Goal: Information Seeking & Learning: Understand process/instructions

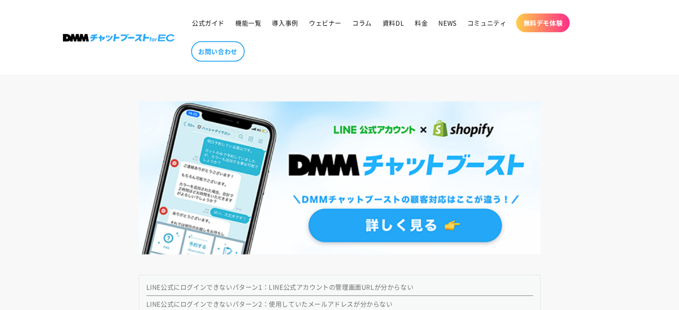
scroll to position [893, 0]
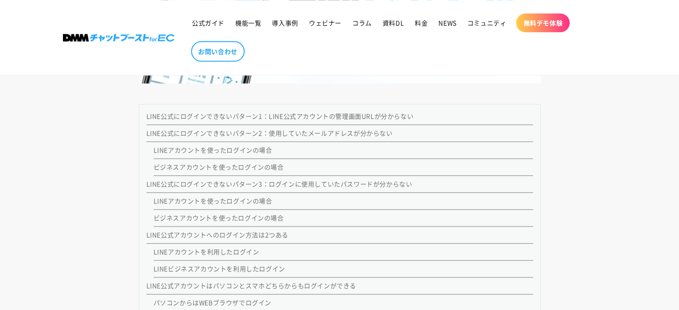
scroll to position [982, 0]
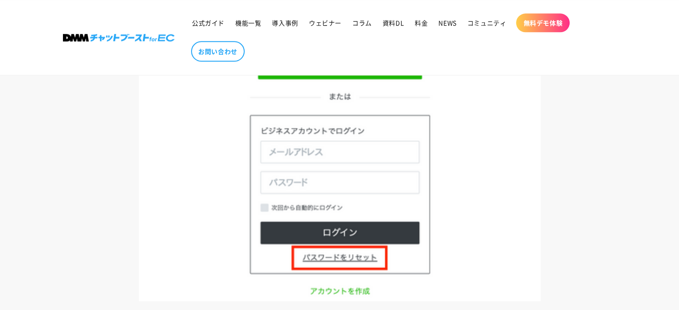
scroll to position [4168, 0]
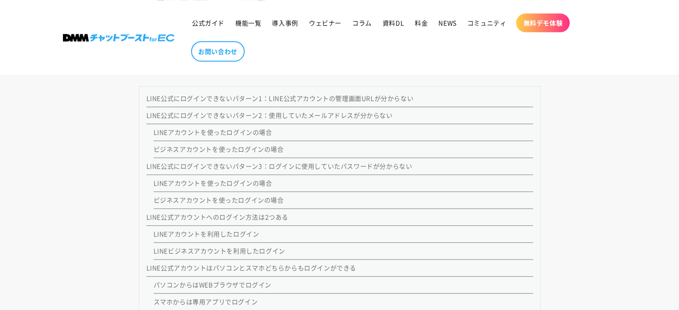
scroll to position [982, 0]
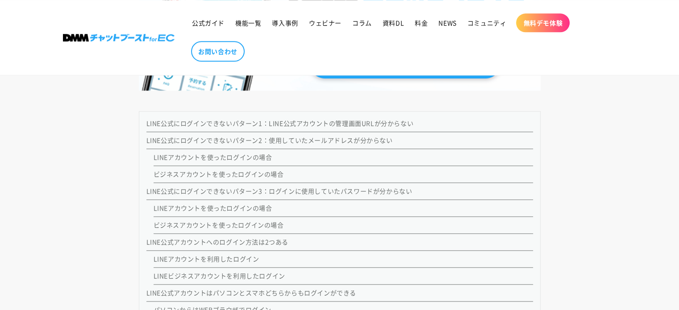
click at [370, 123] on link "LINE公式にログインできないパターン1：LINE公式アカウントの管理画面URLが分からない" at bounding box center [279, 123] width 267 height 9
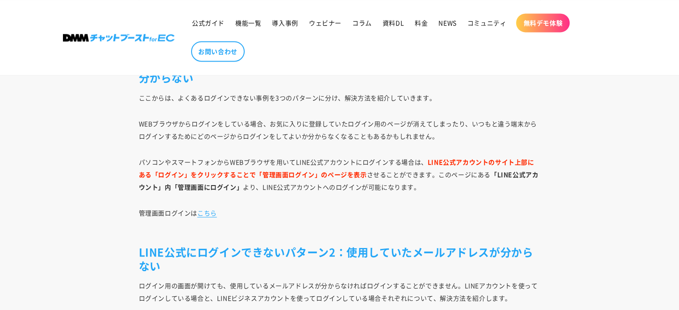
scroll to position [1383, 0]
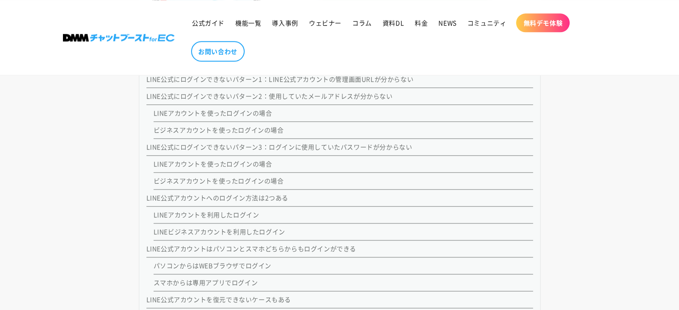
scroll to position [982, 0]
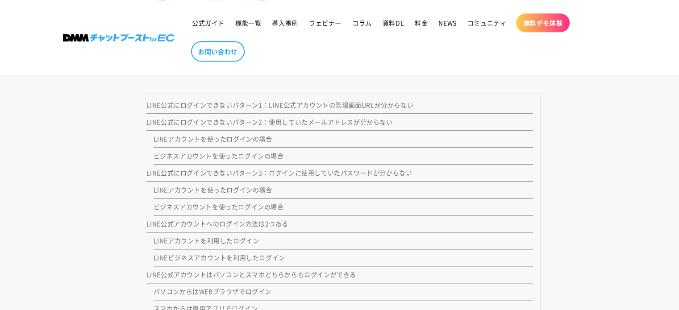
scroll to position [1071, 0]
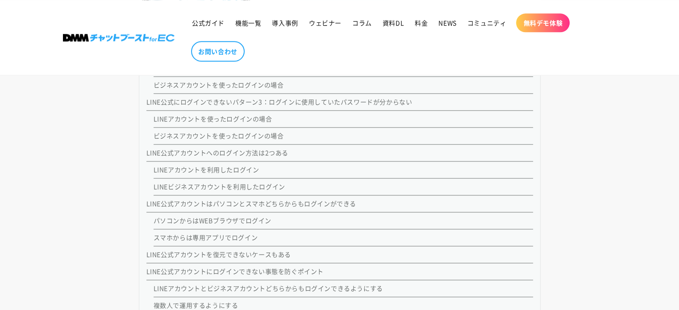
click at [213, 151] on link "LINE公式アカウントへのログイン方法は2つある" at bounding box center [217, 152] width 142 height 9
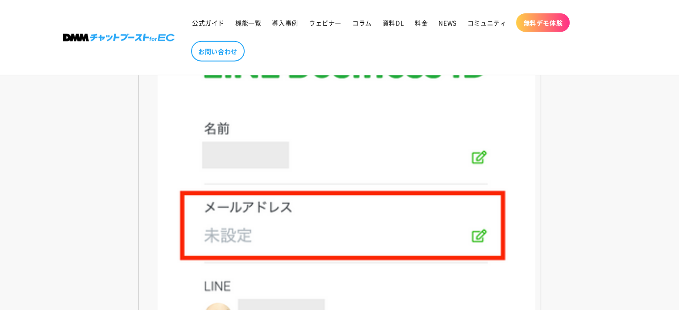
scroll to position [5474, 0]
